Goal: Task Accomplishment & Management: Manage account settings

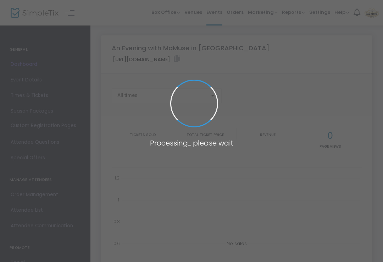
type input "[URL][DOMAIN_NAME]"
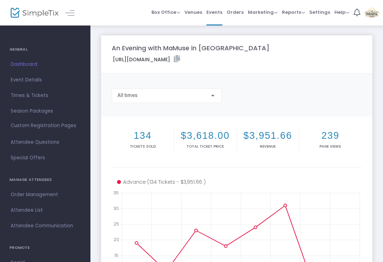
click at [34, 98] on span "Times & Tickets" at bounding box center [45, 95] width 69 height 9
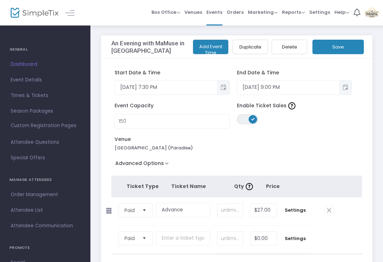
click at [343, 44] on button "Save" at bounding box center [337, 47] width 51 height 15
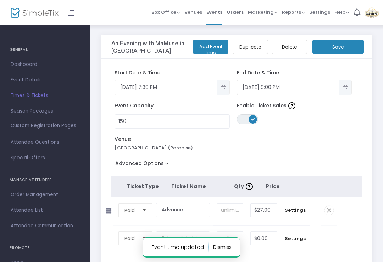
click at [253, 118] on span "ON" at bounding box center [253, 119] width 4 height 4
click at [344, 47] on button "Save" at bounding box center [337, 47] width 51 height 15
